Goal: Information Seeking & Learning: Learn about a topic

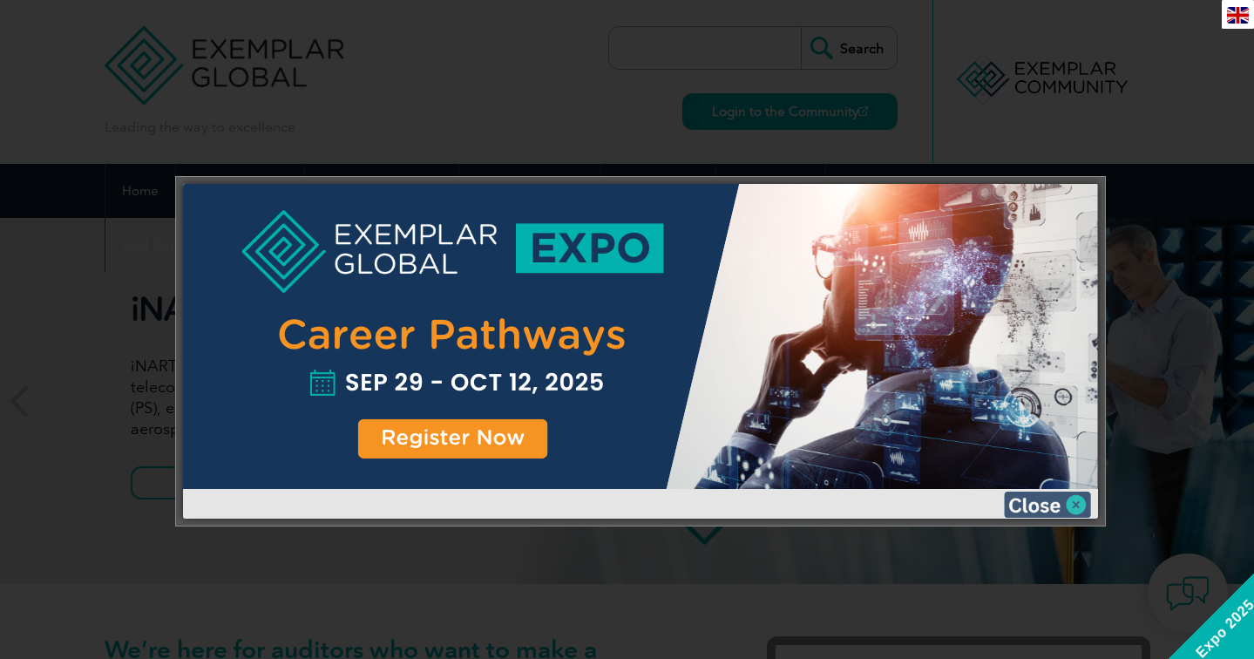
click at [1081, 499] on img at bounding box center [1047, 505] width 87 height 26
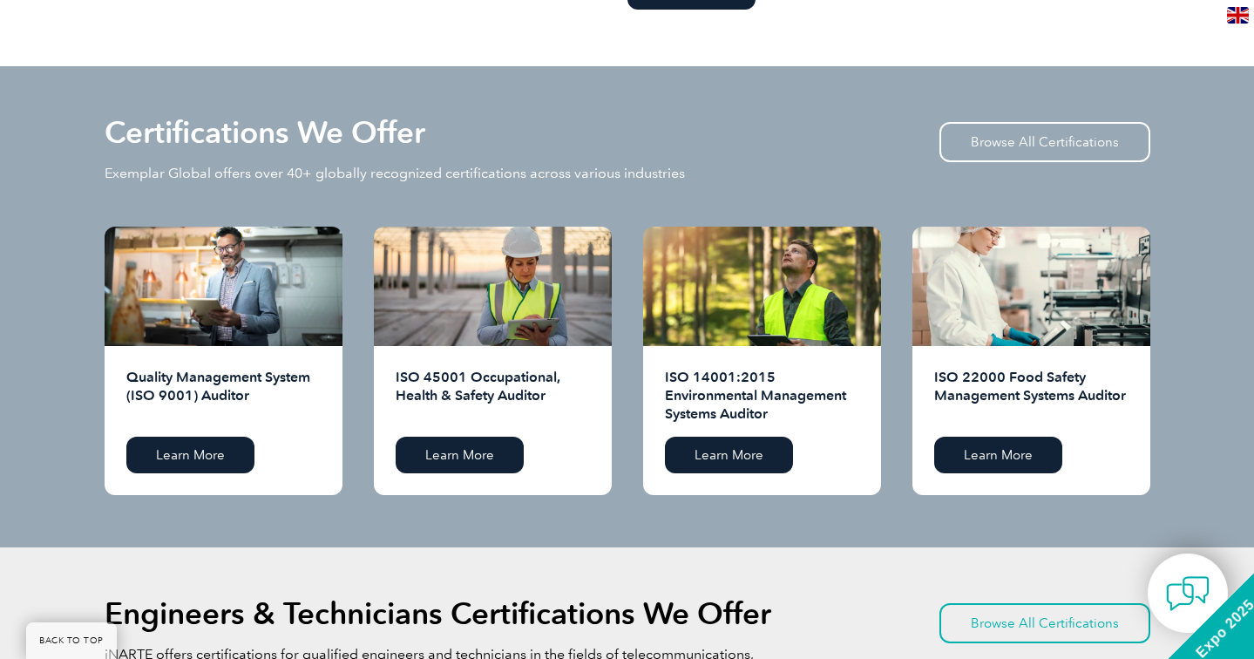
scroll to position [1655, 0]
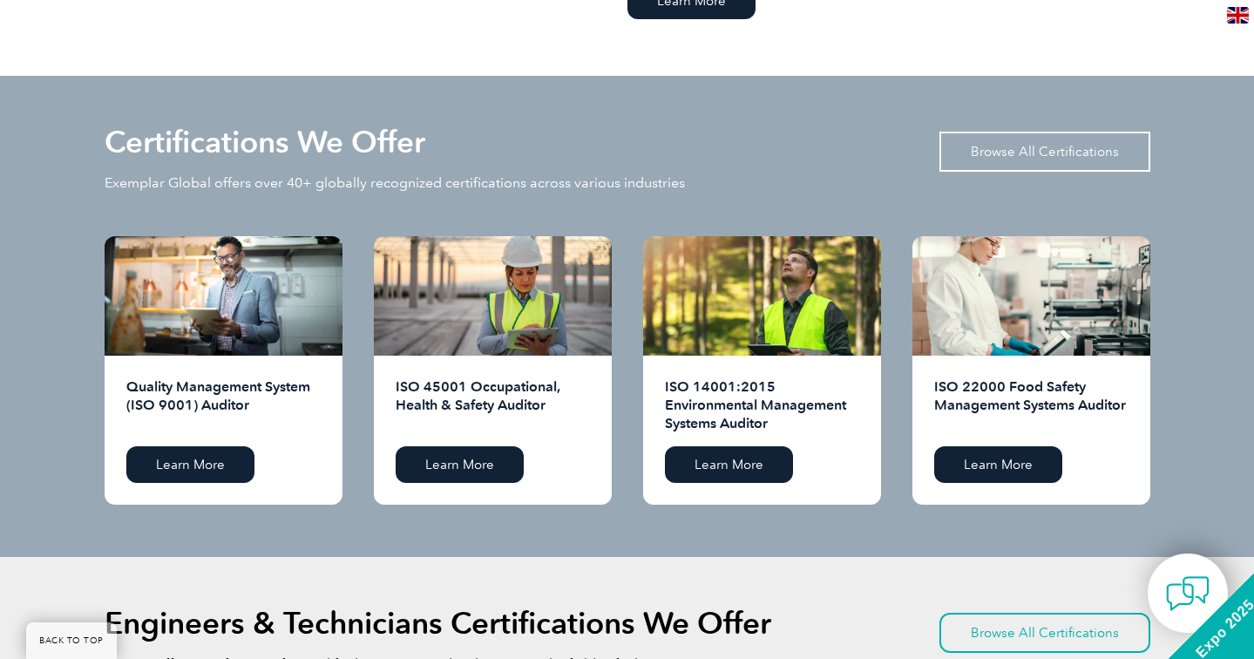
click at [1060, 160] on link "Browse All Certifications" at bounding box center [1045, 152] width 211 height 40
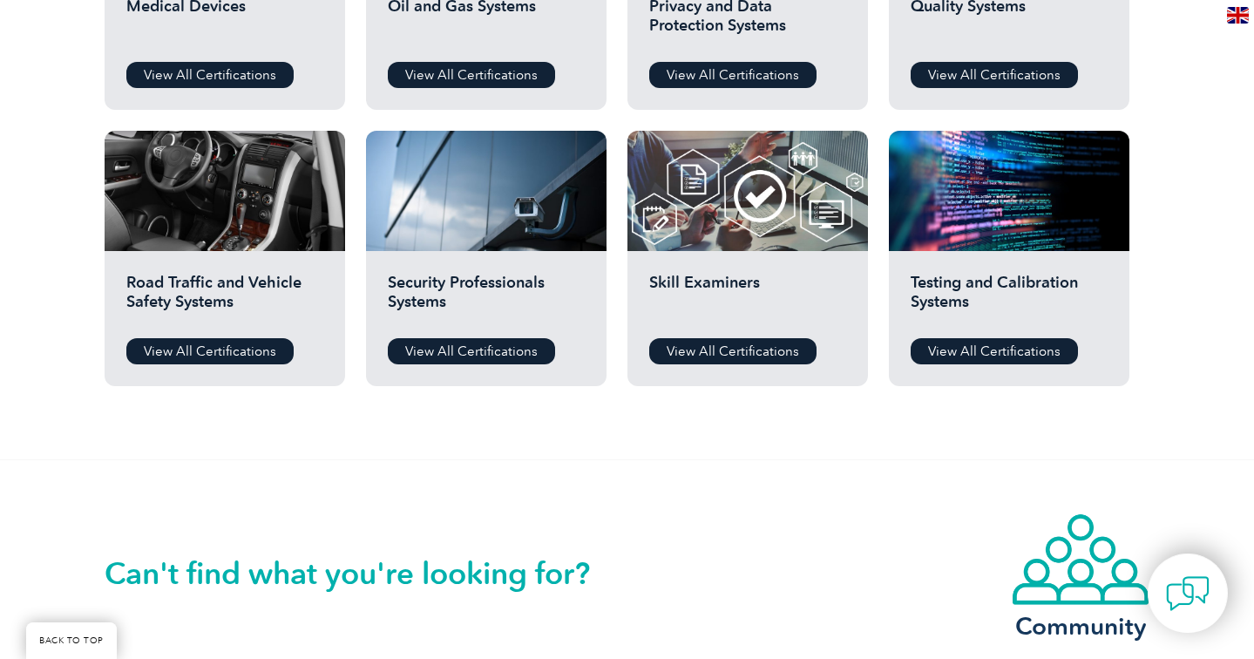
scroll to position [1377, 0]
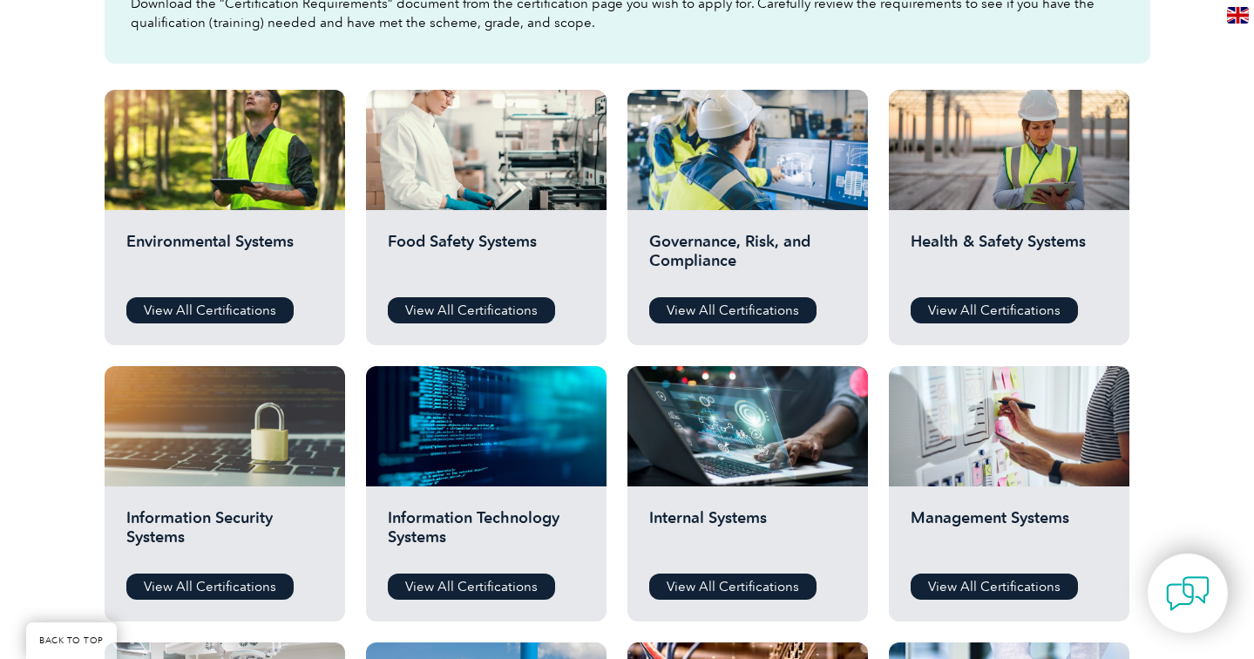
drag, startPoint x: 1261, startPoint y: 107, endPoint x: 1250, endPoint y: 260, distance: 153.0
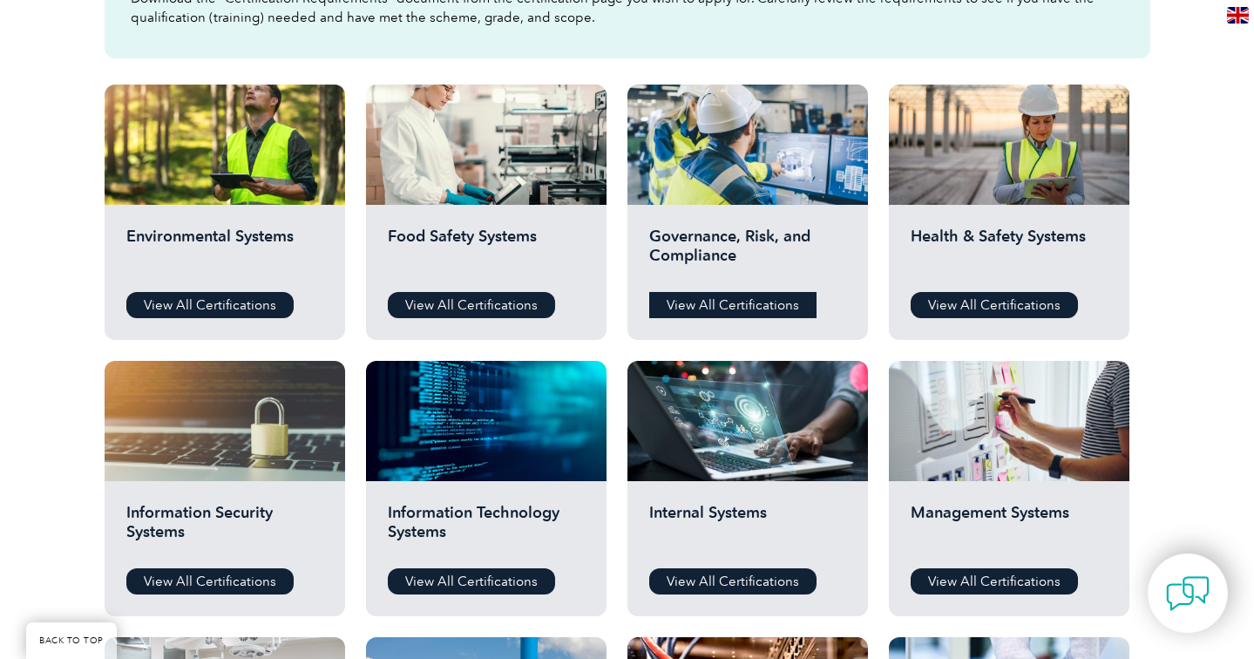
click at [747, 306] on link "View All Certifications" at bounding box center [732, 305] width 167 height 26
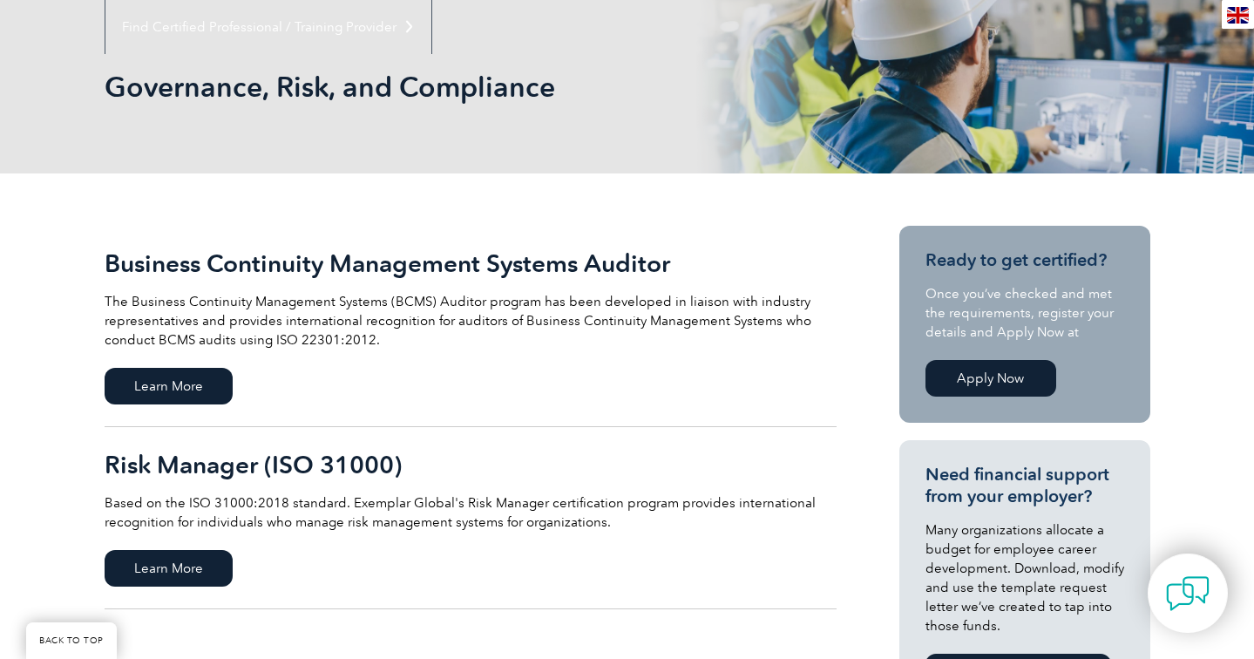
scroll to position [214, 0]
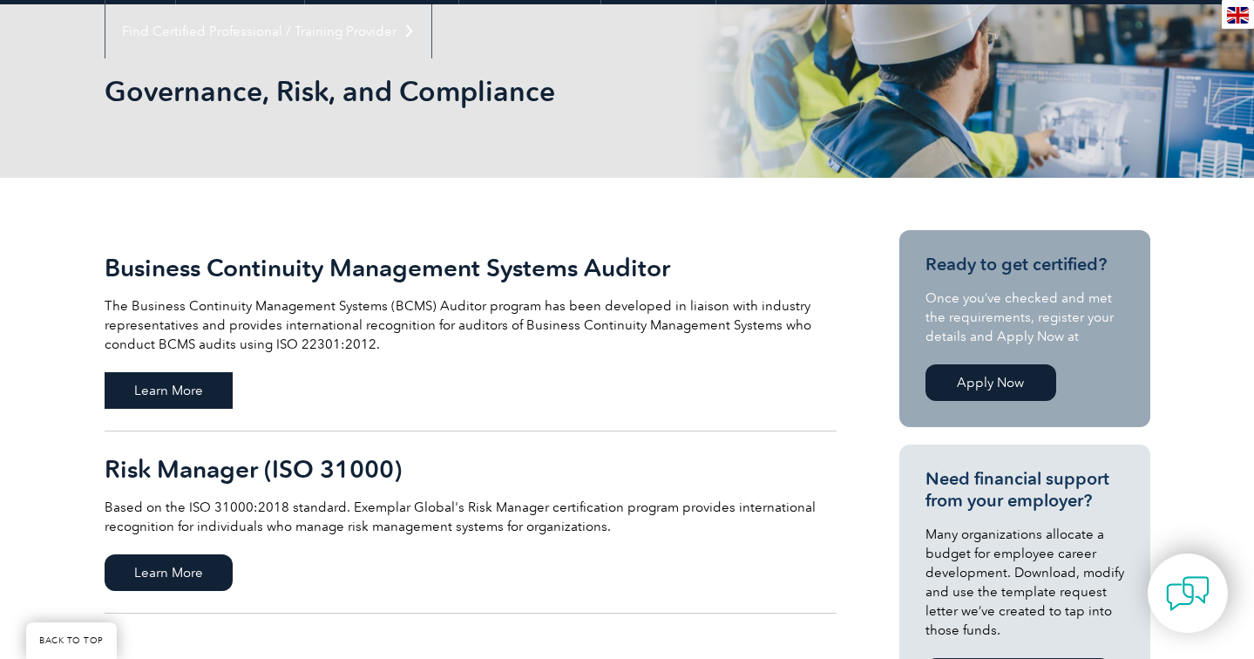
click at [160, 394] on span "Learn More" at bounding box center [169, 390] width 128 height 37
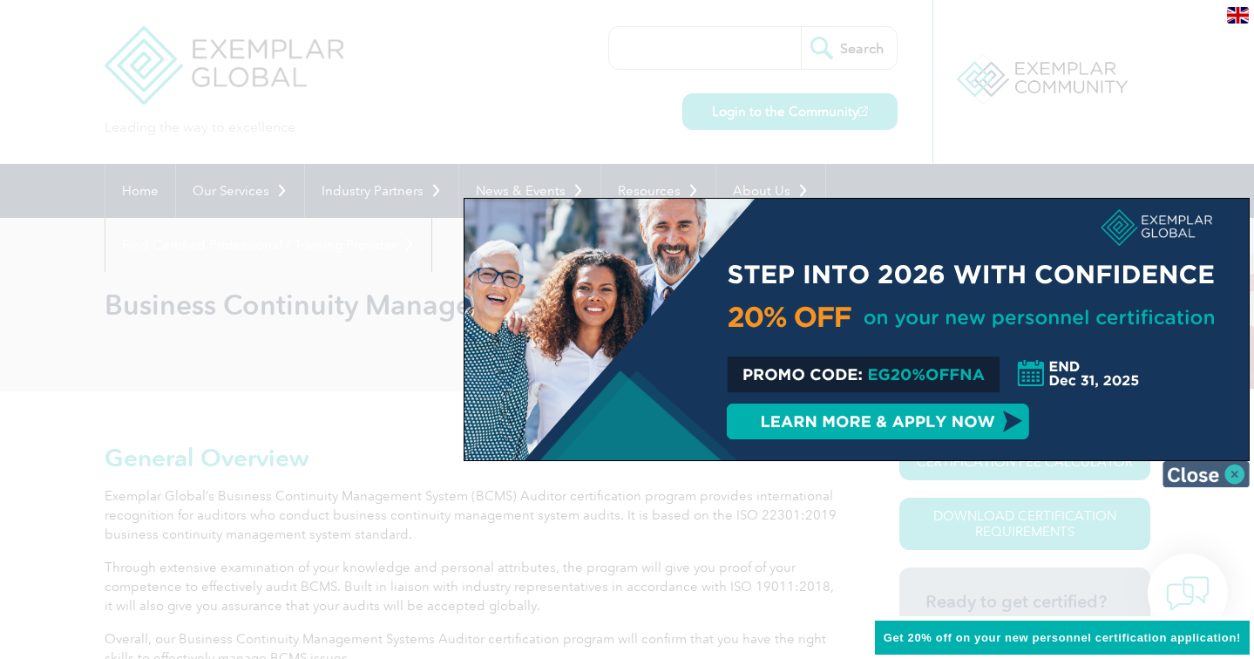
click at [1200, 481] on img at bounding box center [1206, 474] width 87 height 26
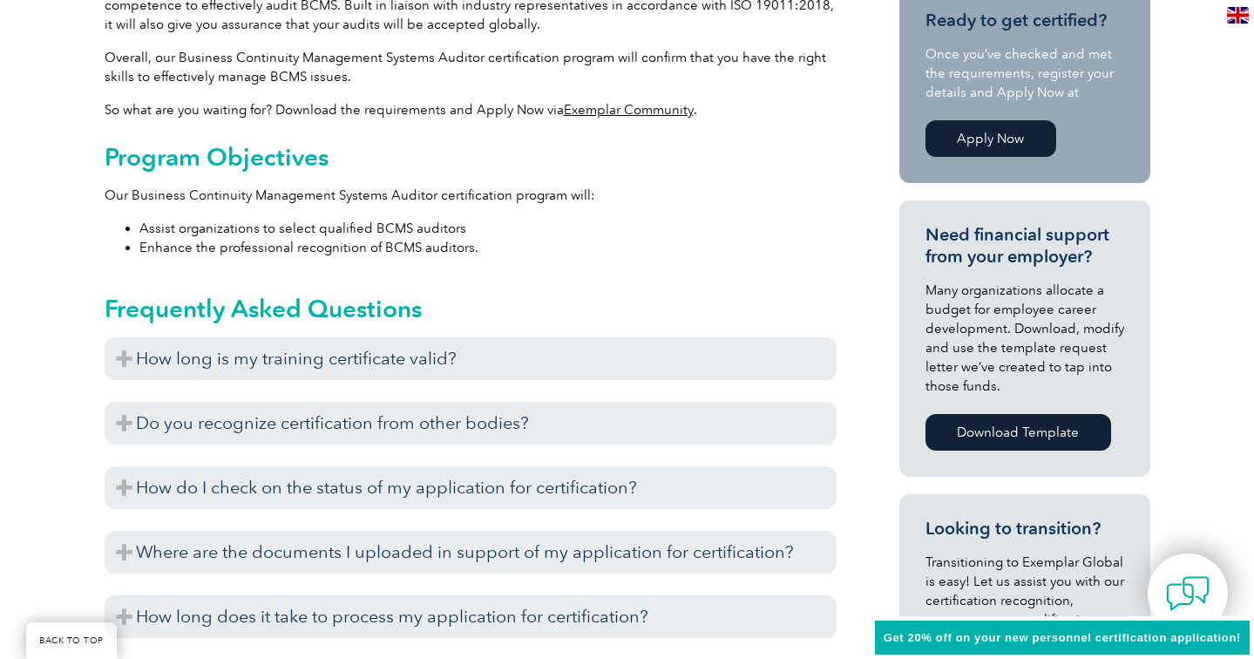
scroll to position [588, 0]
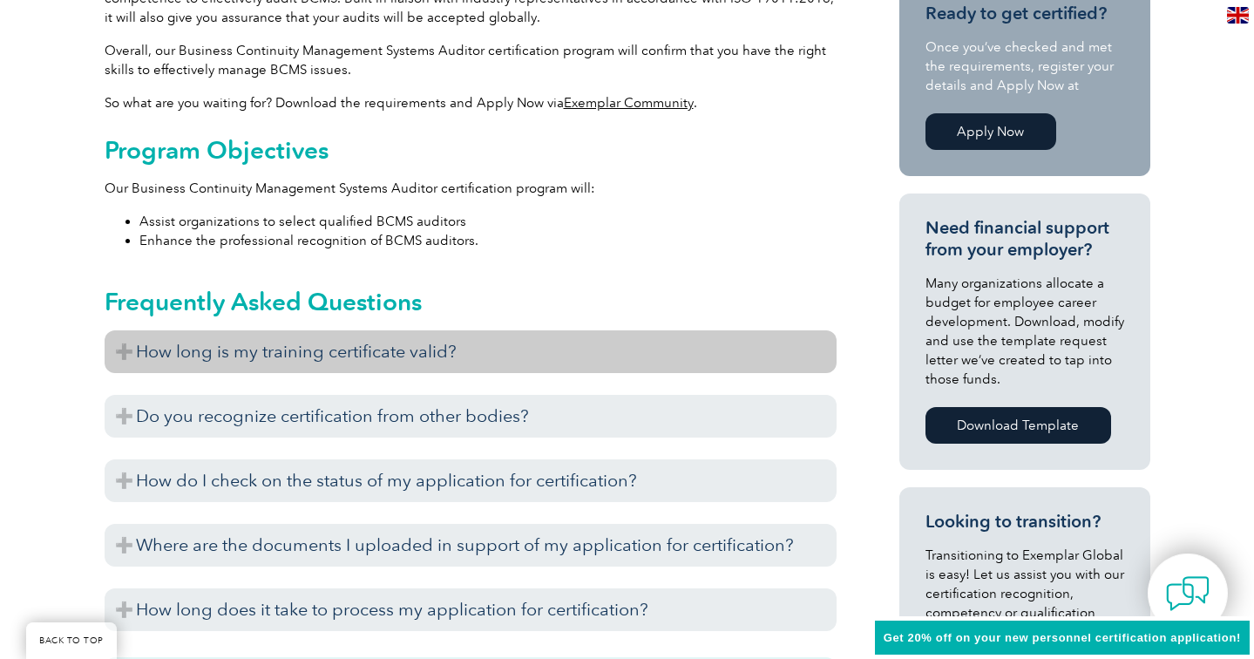
click at [119, 345] on h3 "How long is my training certificate valid?" at bounding box center [471, 351] width 732 height 43
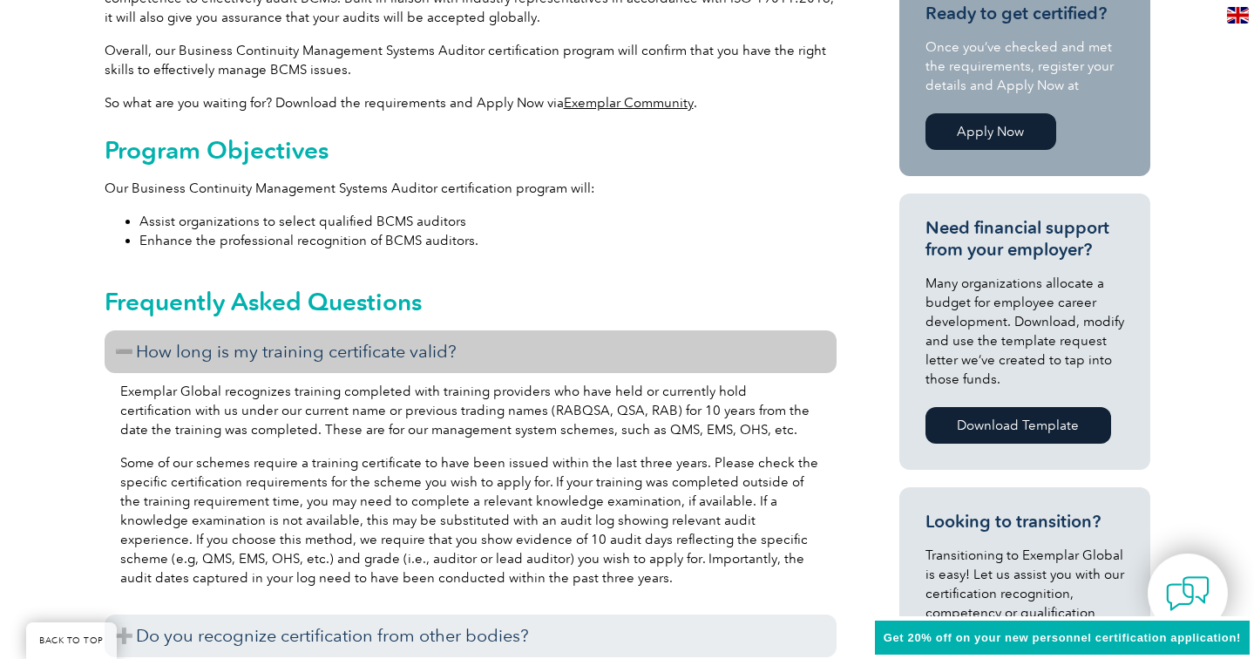
click at [119, 345] on h3 "How long is my training certificate valid?" at bounding box center [471, 351] width 732 height 43
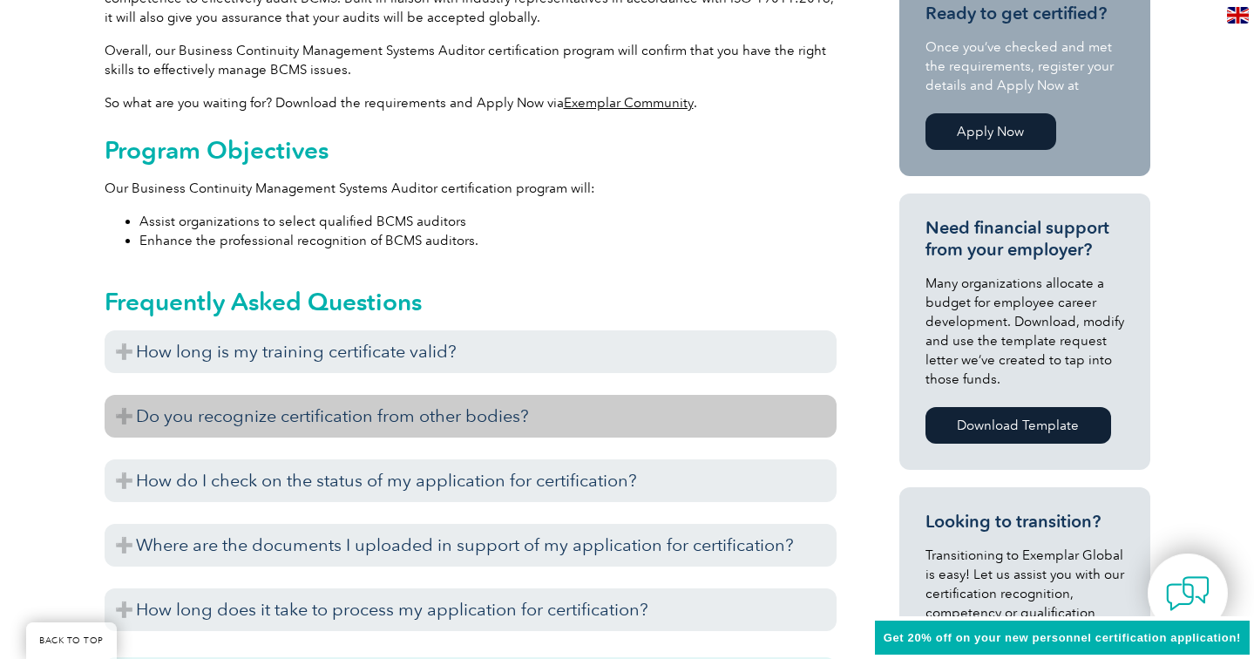
click at [124, 419] on h3 "Do you recognize certification from other bodies?" at bounding box center [471, 416] width 732 height 43
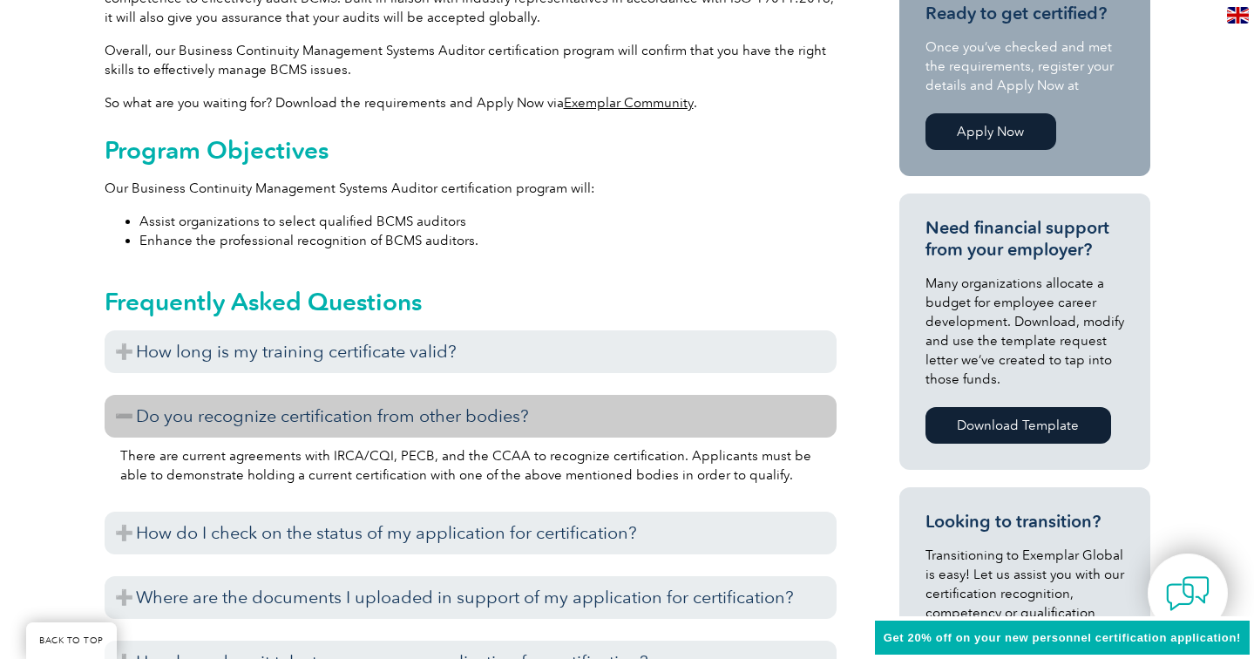
click at [124, 419] on h3 "Do you recognize certification from other bodies?" at bounding box center [471, 416] width 732 height 43
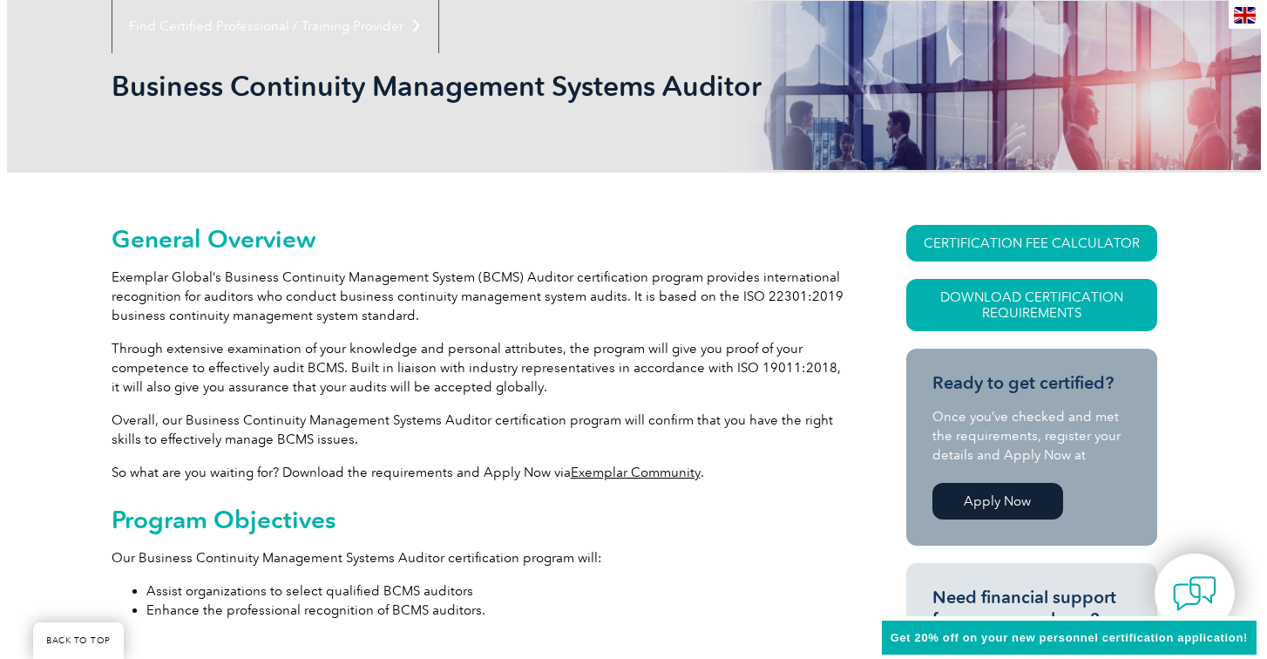
scroll to position [275, 0]
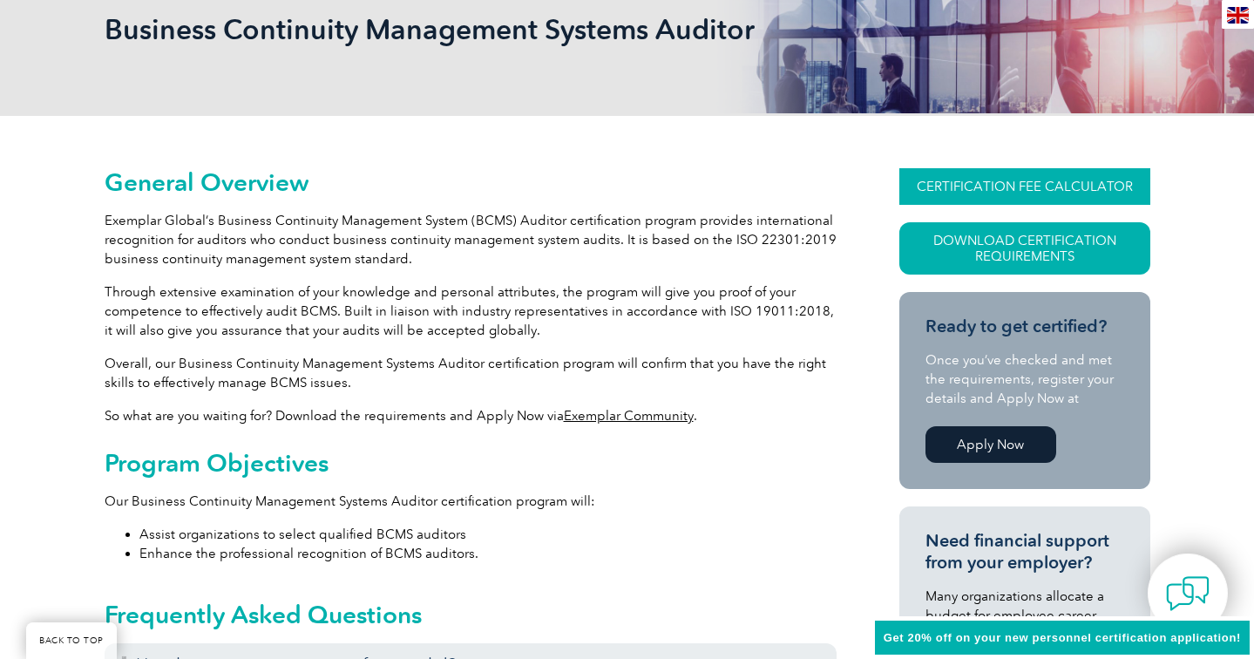
click at [1068, 192] on link "CERTIFICATION FEE CALCULATOR" at bounding box center [1024, 186] width 251 height 37
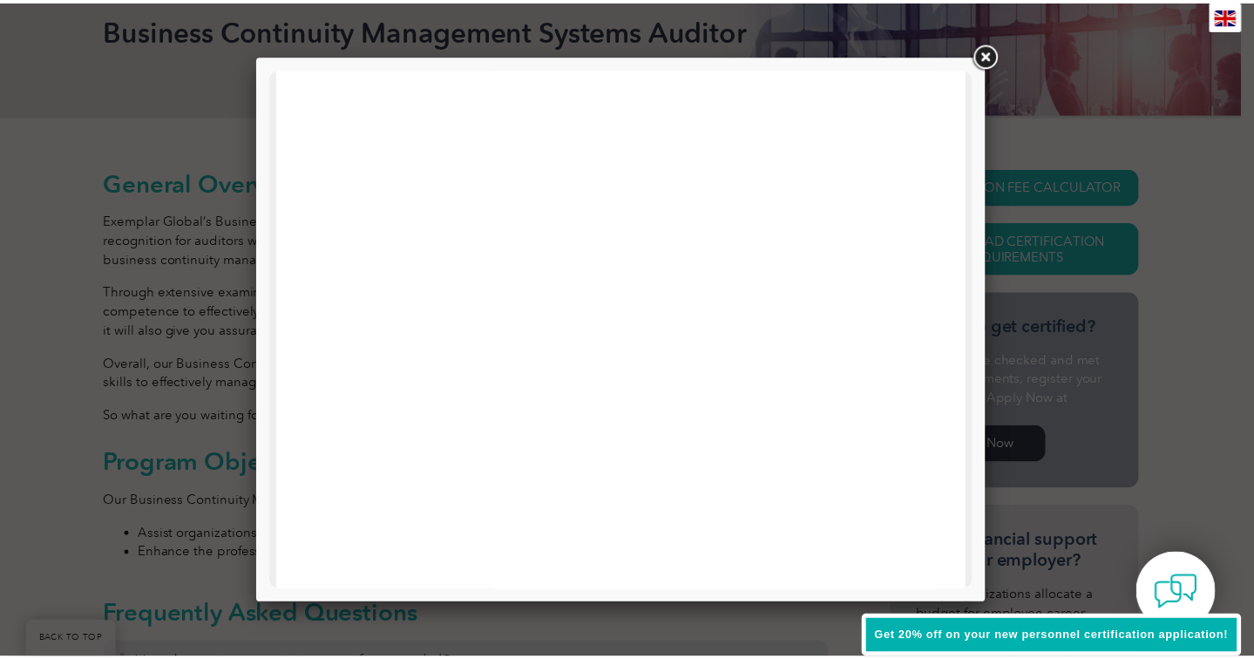
scroll to position [0, 0]
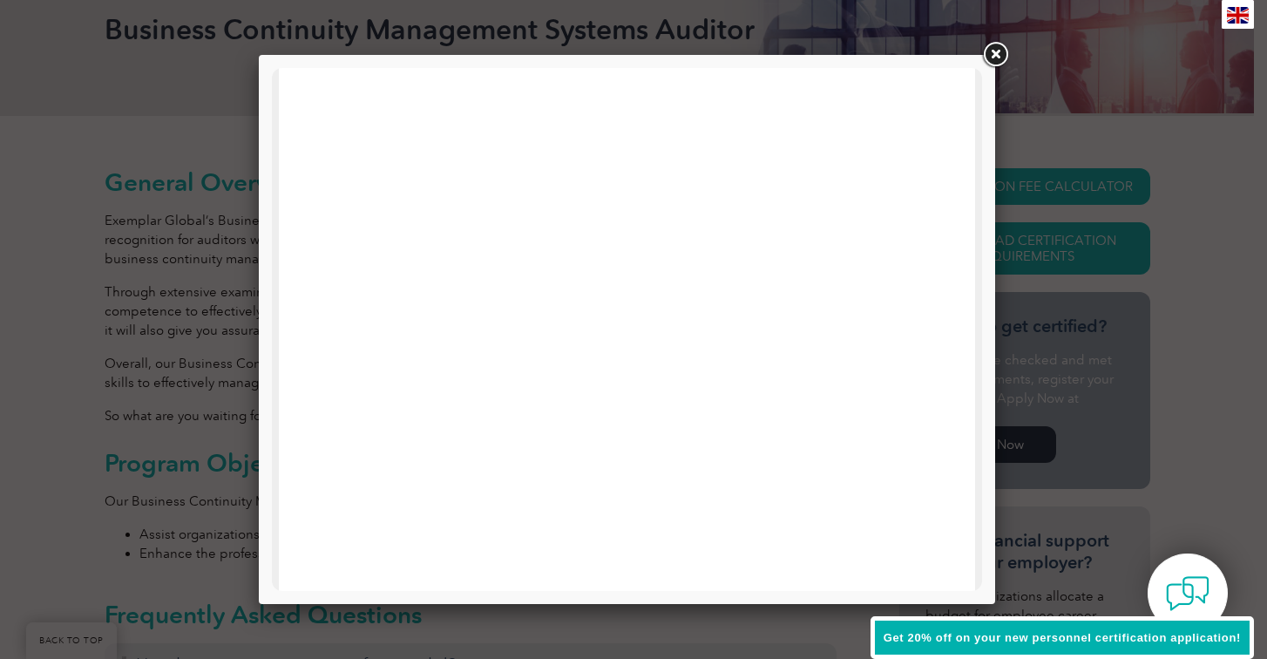
click at [996, 50] on link at bounding box center [995, 54] width 31 height 31
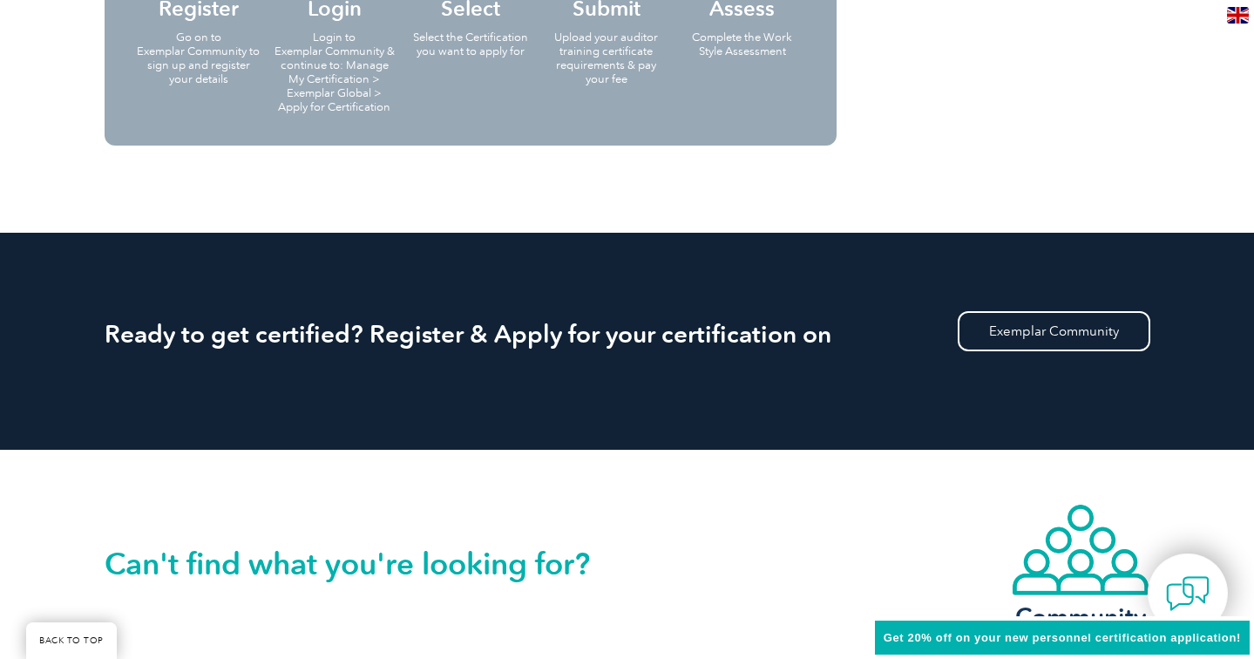
scroll to position [1732, 0]
